Goal: Task Accomplishment & Management: Manage account settings

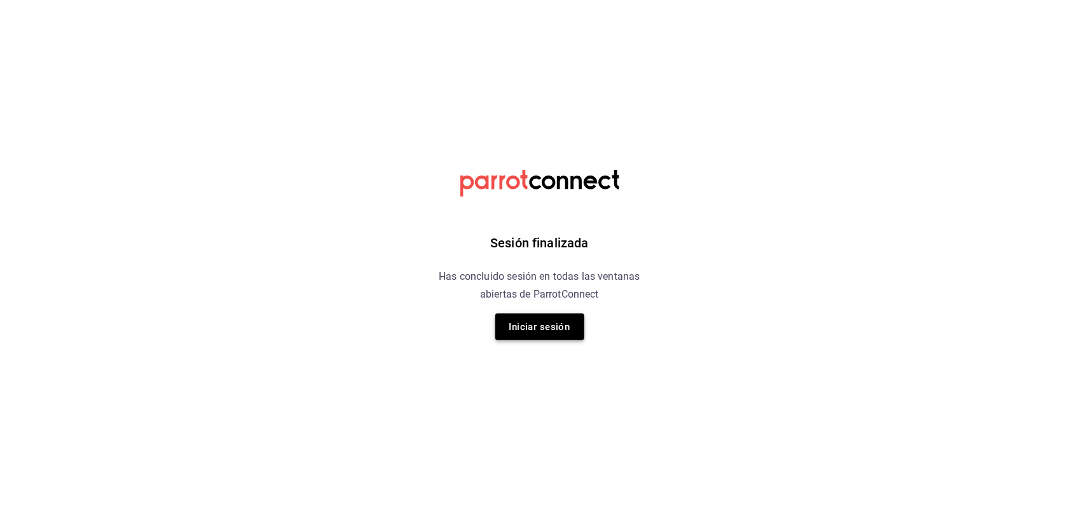
click at [514, 318] on button "Iniciar sesión" at bounding box center [539, 326] width 89 height 27
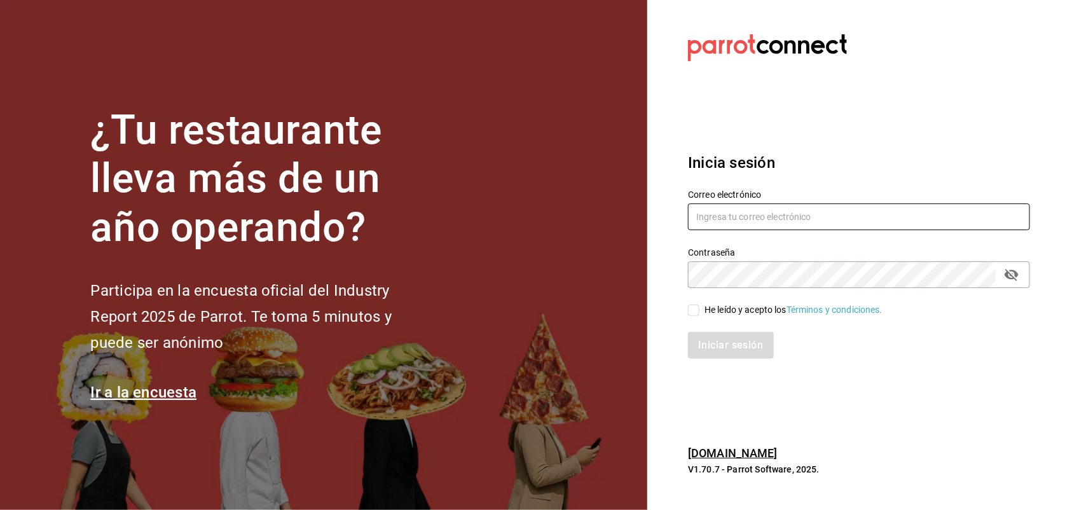
type input "[PERSON_NAME][EMAIL_ADDRESS][PERSON_NAME][DOMAIN_NAME]"
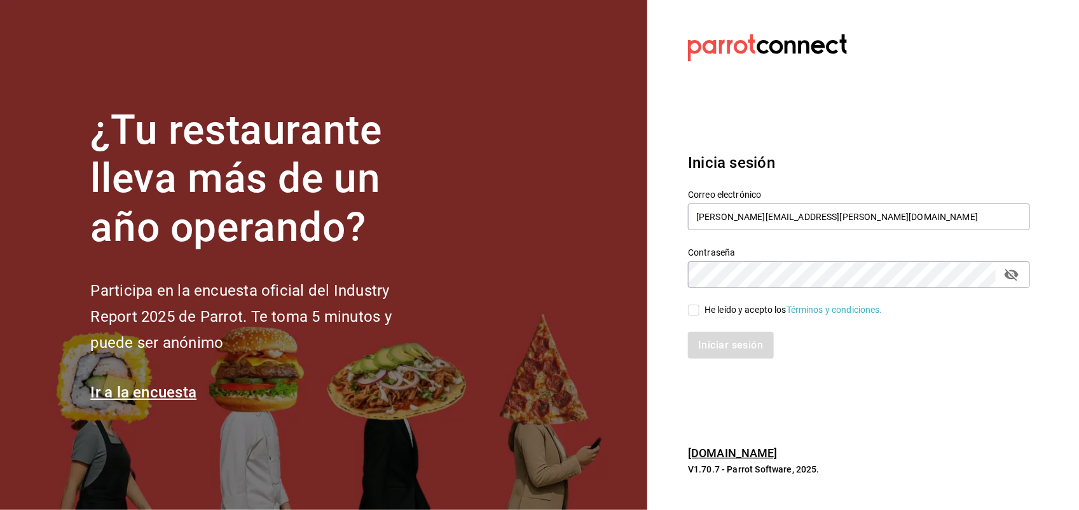
click at [697, 317] on div "Iniciar sesión" at bounding box center [850, 338] width 357 height 42
click at [693, 310] on input "He leído y acepto los Términos y condiciones." at bounding box center [693, 309] width 11 height 11
checkbox input "true"
click at [711, 345] on button "Iniciar sesión" at bounding box center [731, 345] width 86 height 27
